Goal: Transaction & Acquisition: Purchase product/service

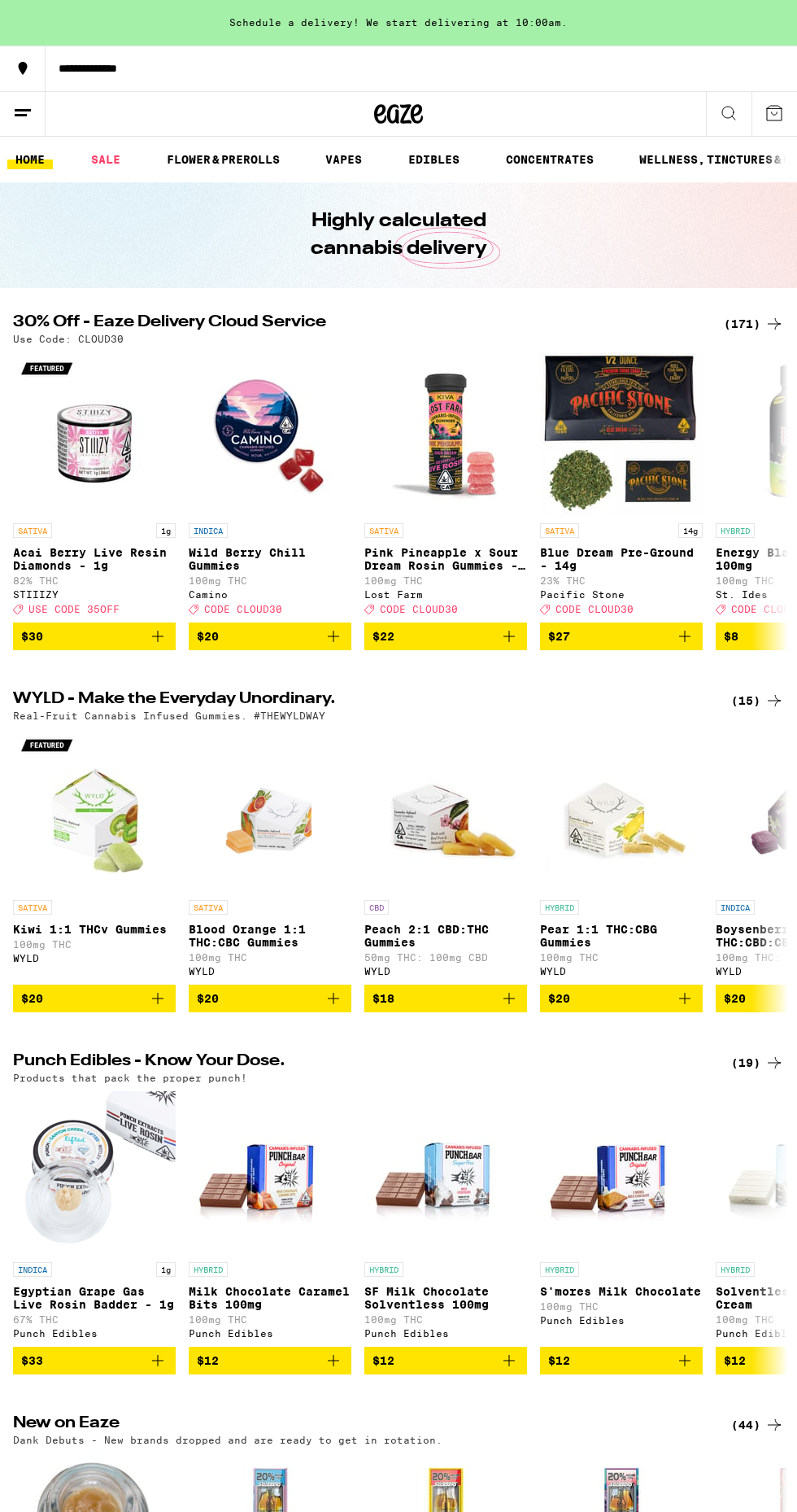
click at [779, 318] on icon at bounding box center [774, 323] width 20 height 20
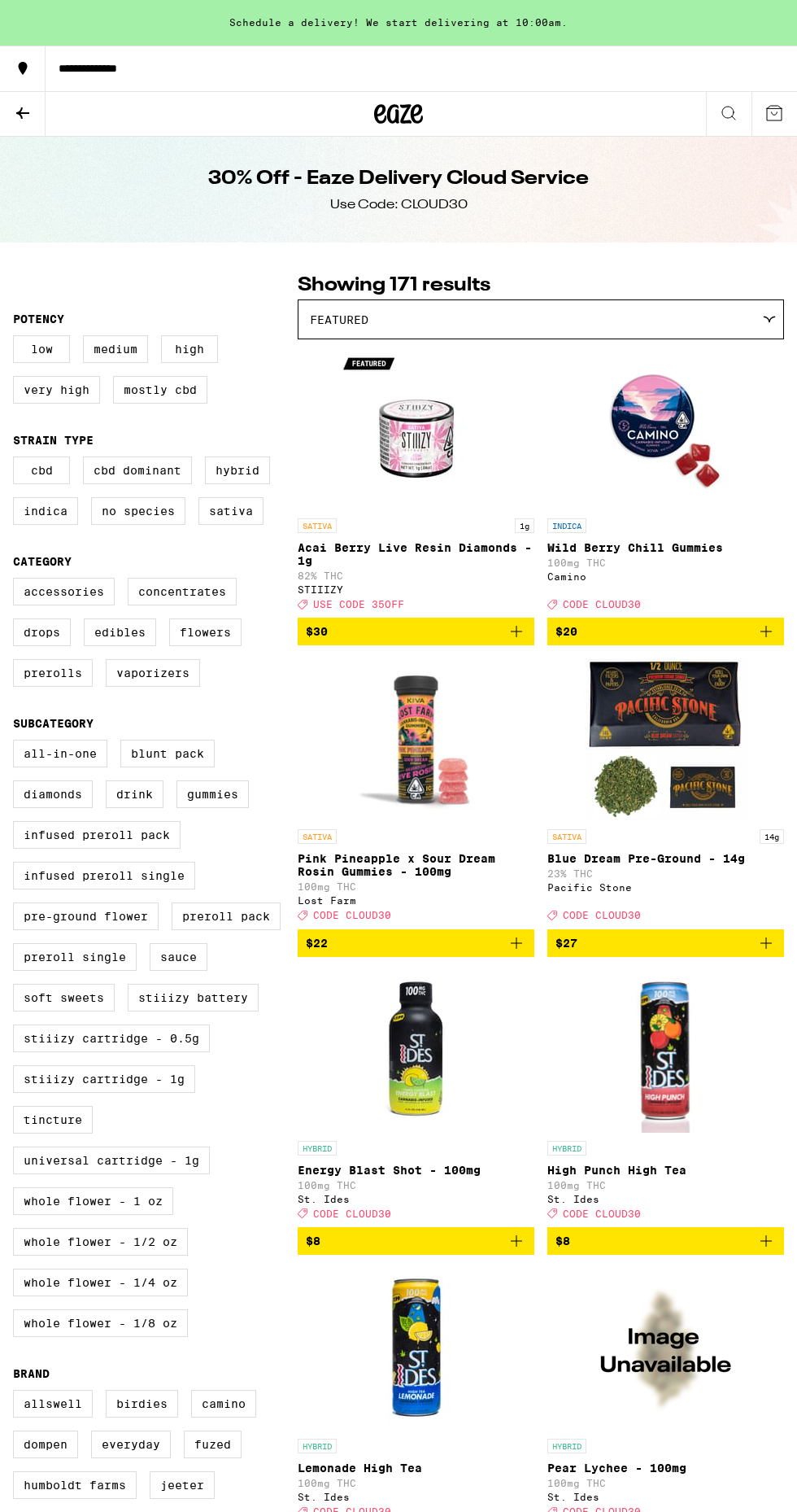
click at [262, 481] on label "Hybrid" at bounding box center [237, 470] width 65 height 28
click at [17, 460] on input "Hybrid" at bounding box center [16, 459] width 1 height 1
checkbox input "true"
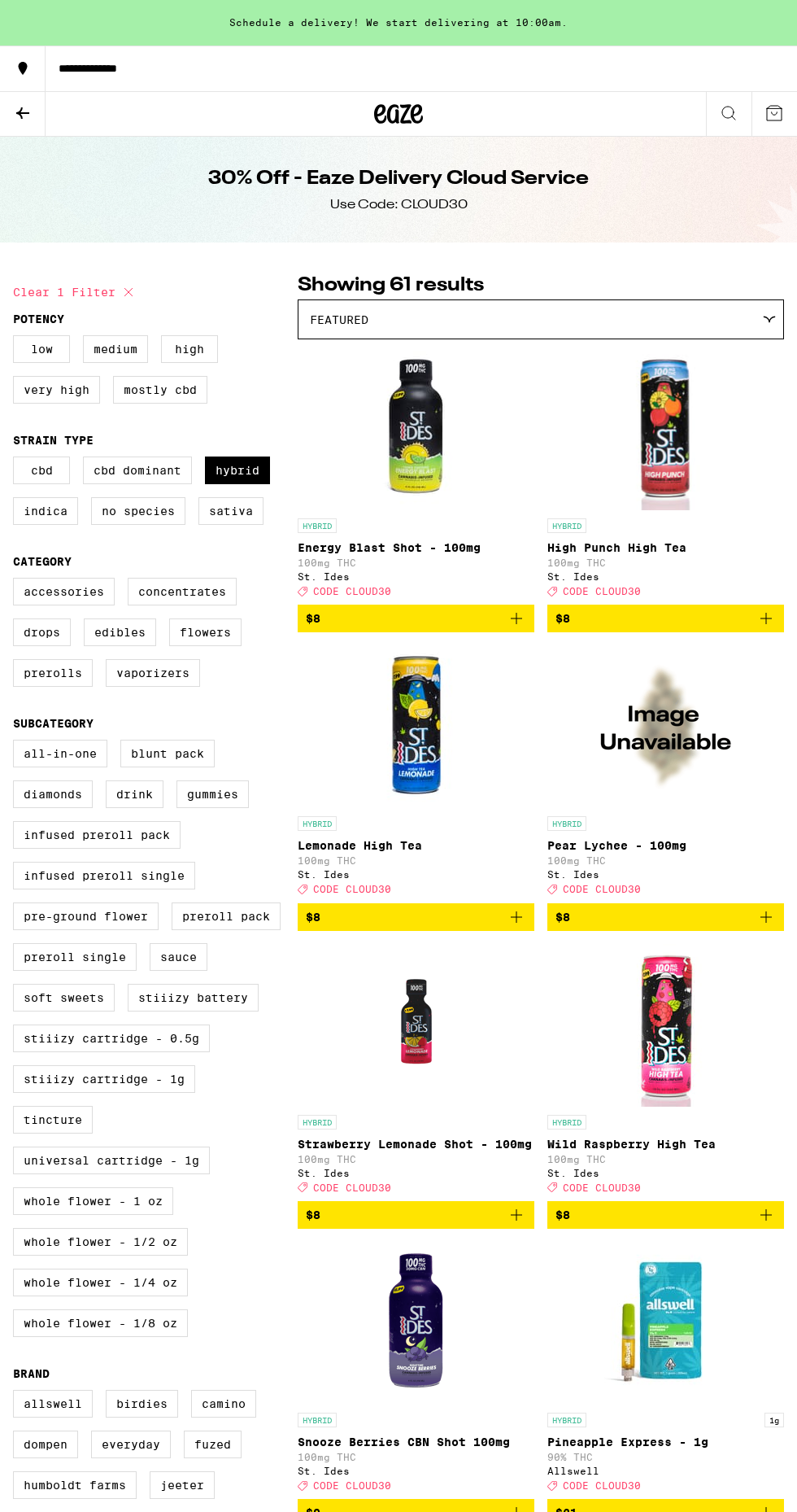
click at [191, 604] on label "Concentrates" at bounding box center [182, 592] width 109 height 28
click at [17, 581] on input "Concentrates" at bounding box center [16, 580] width 1 height 1
checkbox input "true"
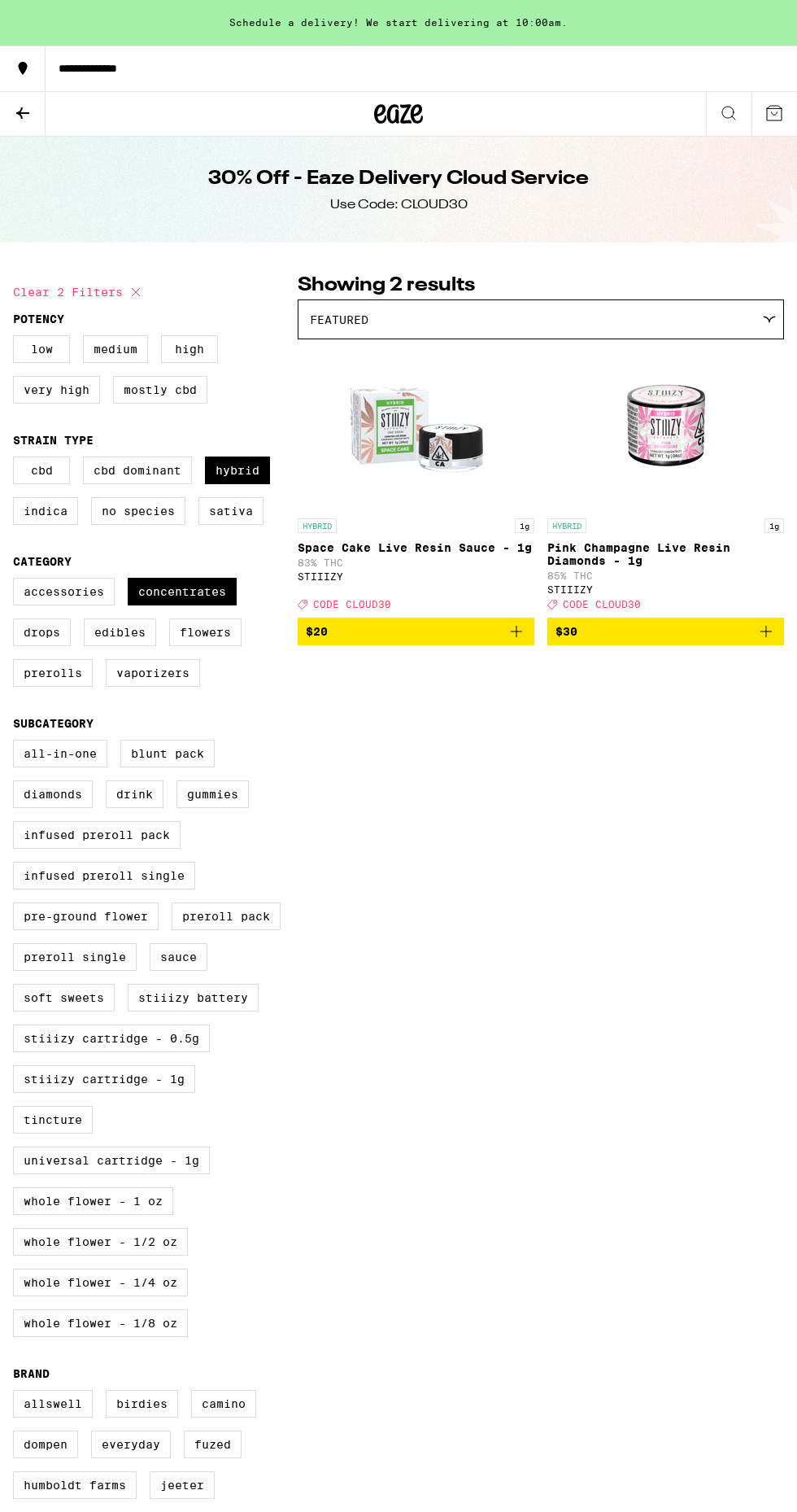
click at [139, 647] on label "Edibles" at bounding box center [120, 633] width 73 height 28
click at [17, 581] on input "Edibles" at bounding box center [16, 580] width 1 height 1
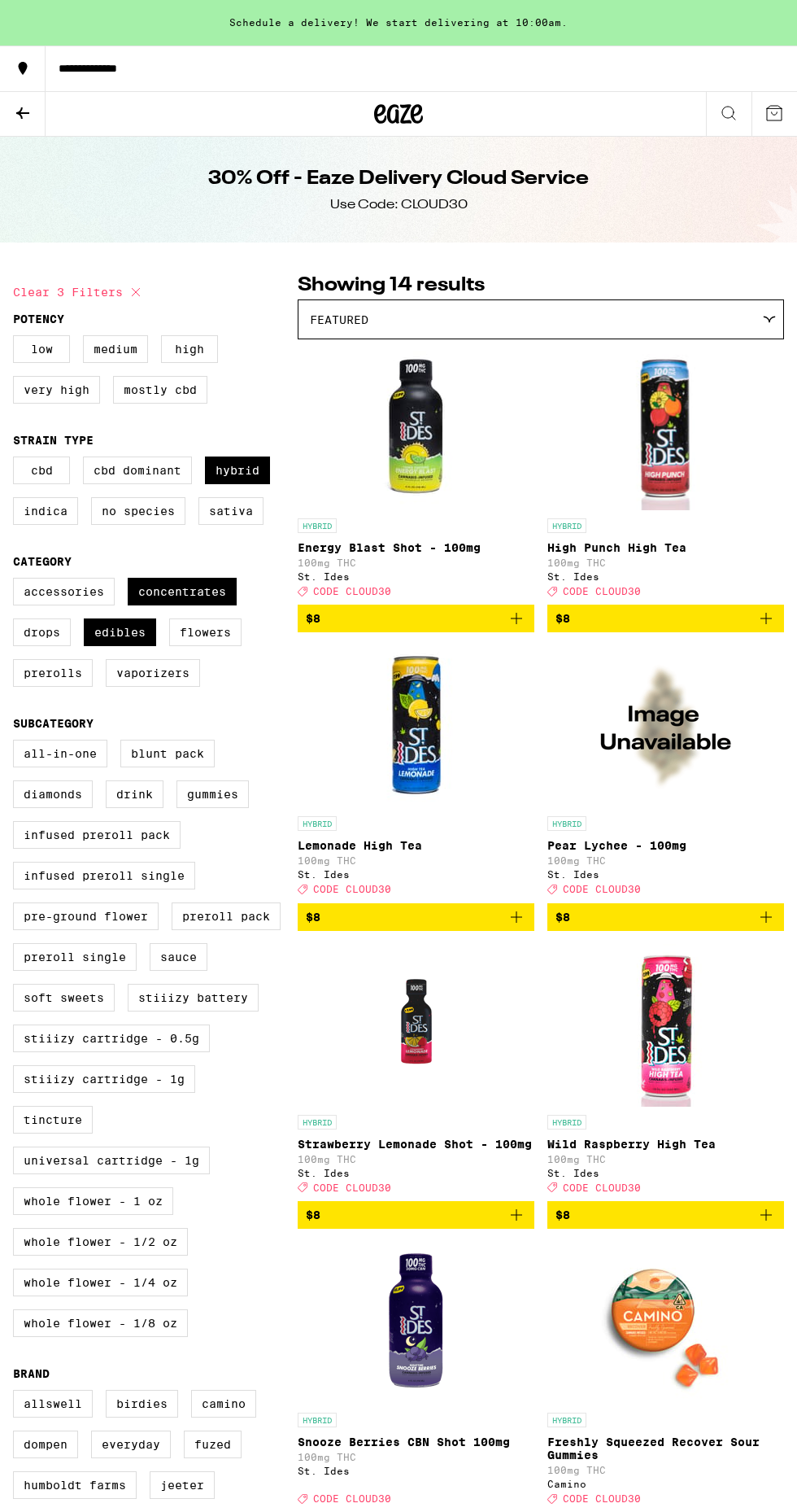
click at [128, 647] on label "Edibles" at bounding box center [120, 633] width 73 height 28
click at [17, 581] on input "Edibles" at bounding box center [16, 580] width 1 height 1
checkbox input "false"
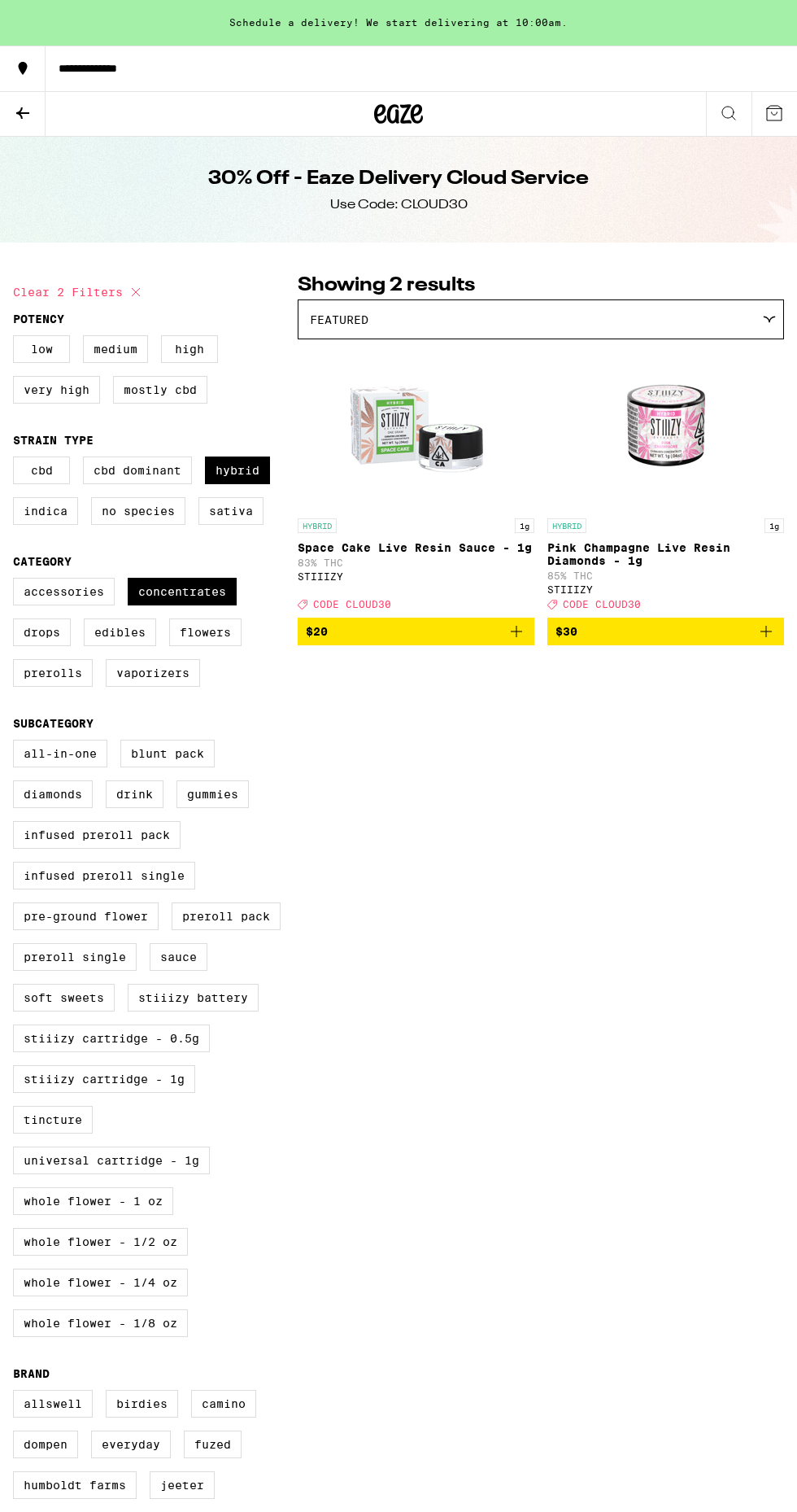
click at [215, 647] on label "Flowers" at bounding box center [206, 633] width 73 height 28
click at [17, 581] on input "Flowers" at bounding box center [16, 580] width 1 height 1
checkbox input "true"
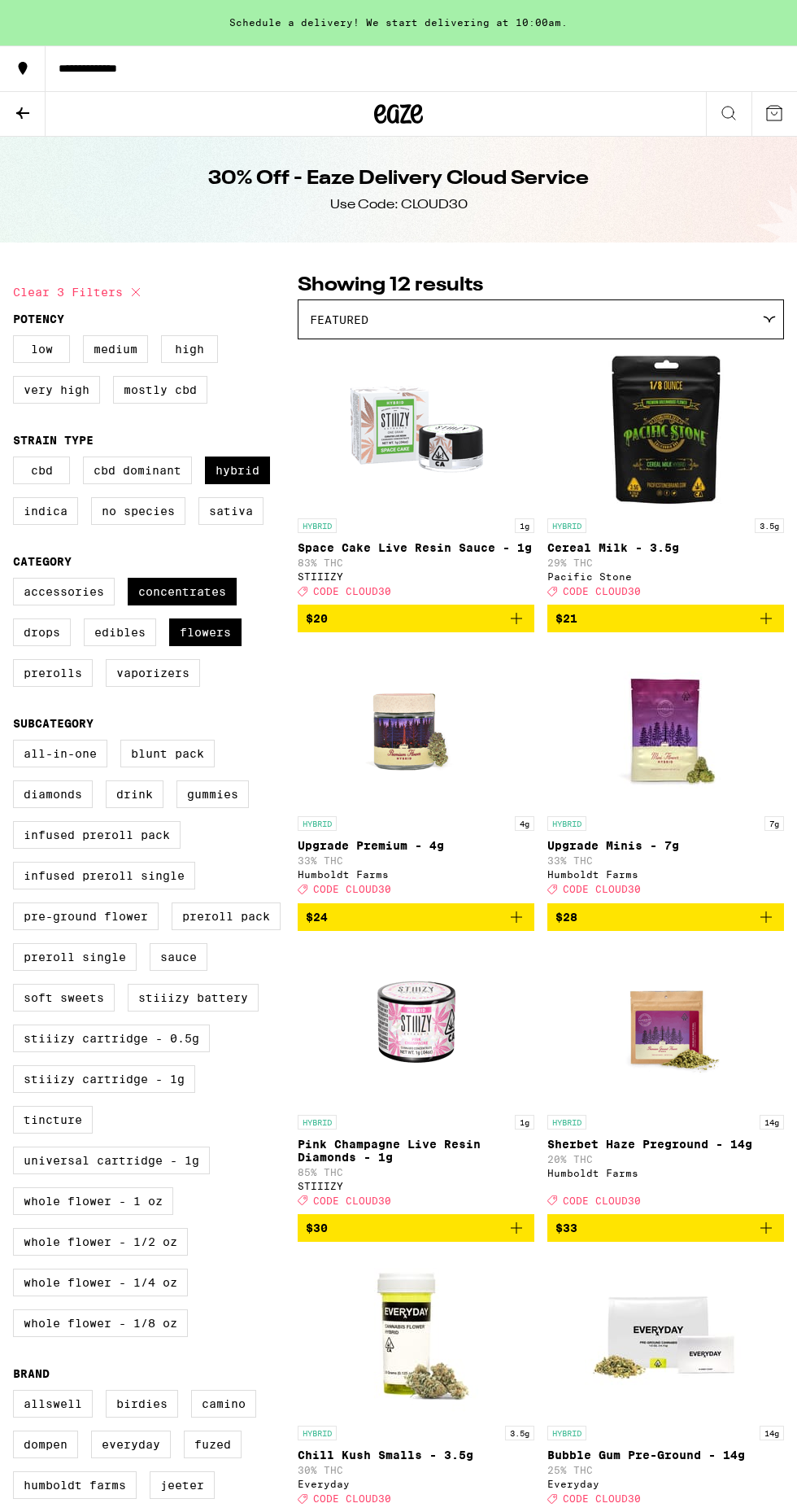
click at [69, 687] on label "Prerolls" at bounding box center [53, 674] width 80 height 28
click at [17, 581] on input "Prerolls" at bounding box center [16, 580] width 1 height 1
checkbox input "true"
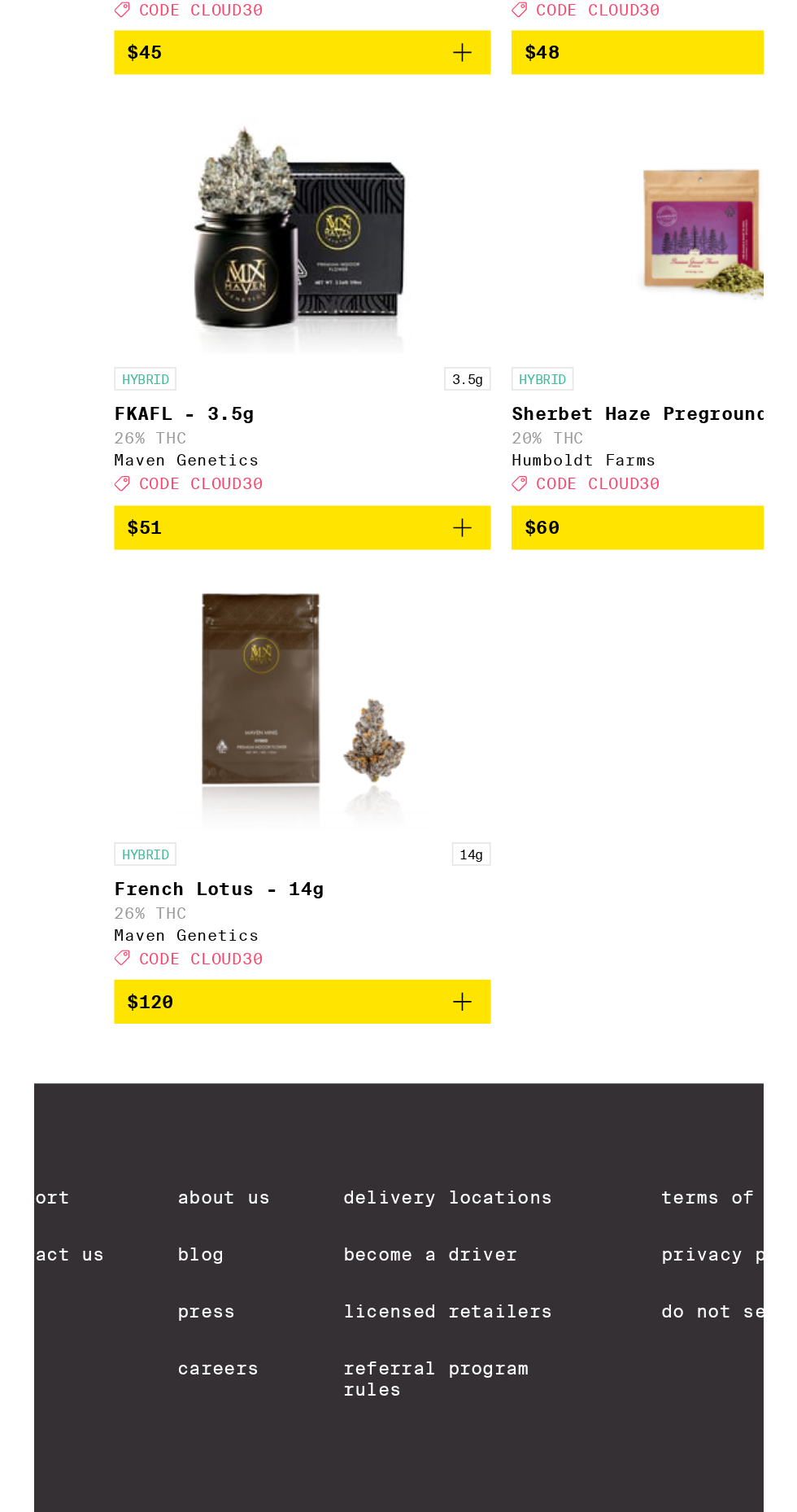
scroll to position [3575, 0]
